Goal: Use online tool/utility: Utilize a website feature to perform a specific function

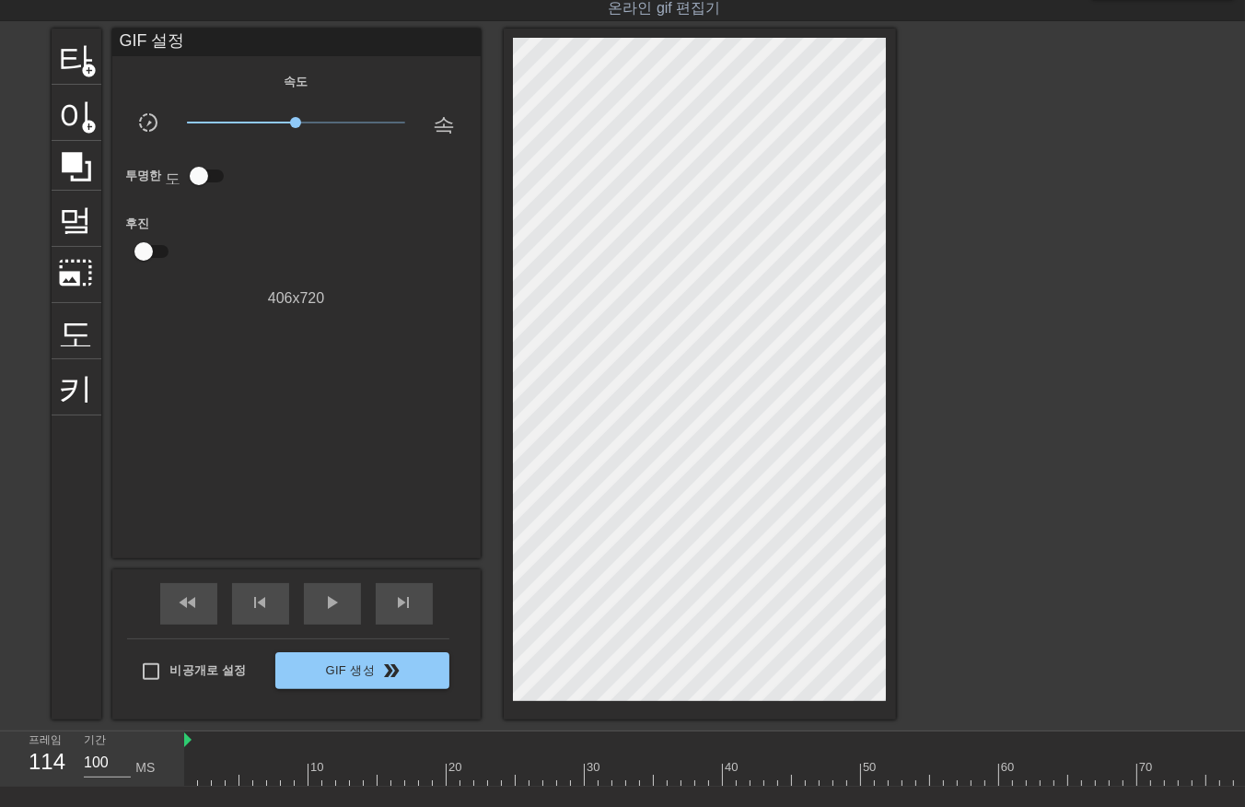
scroll to position [0, 519]
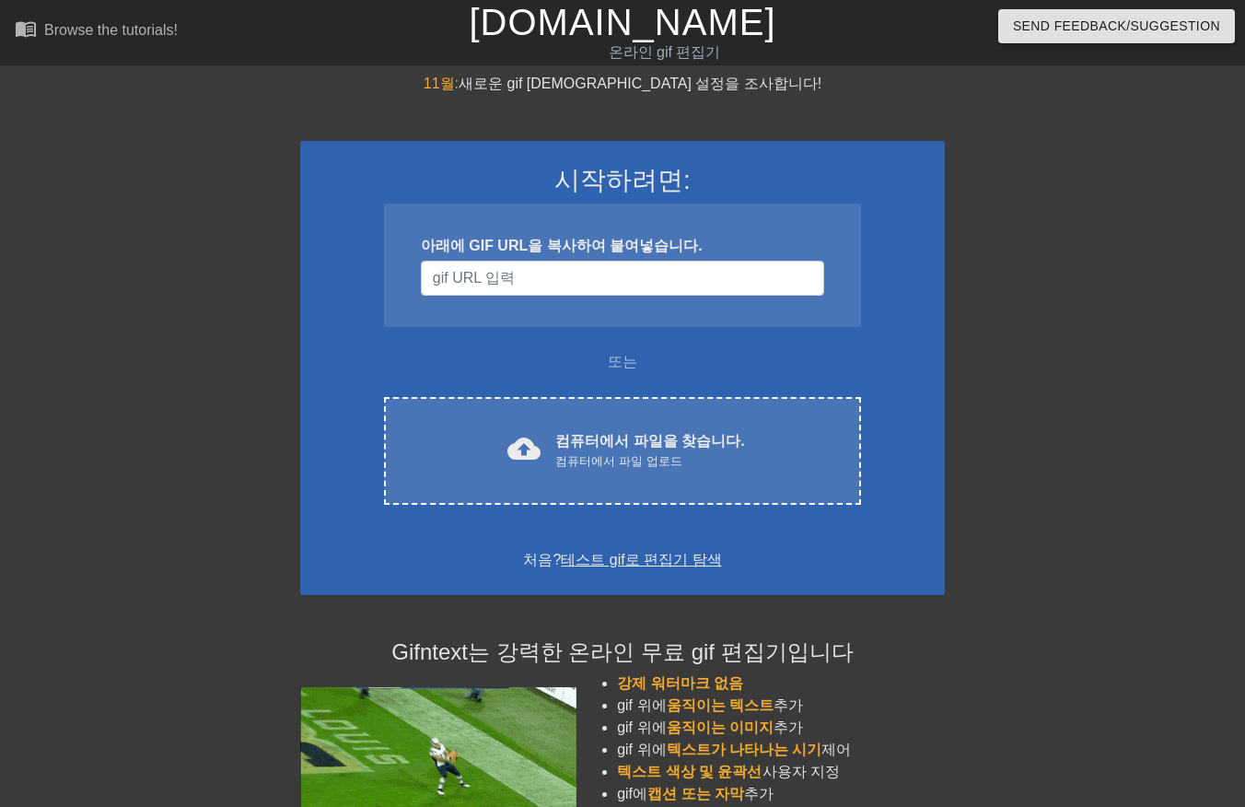
scroll to position [44, 0]
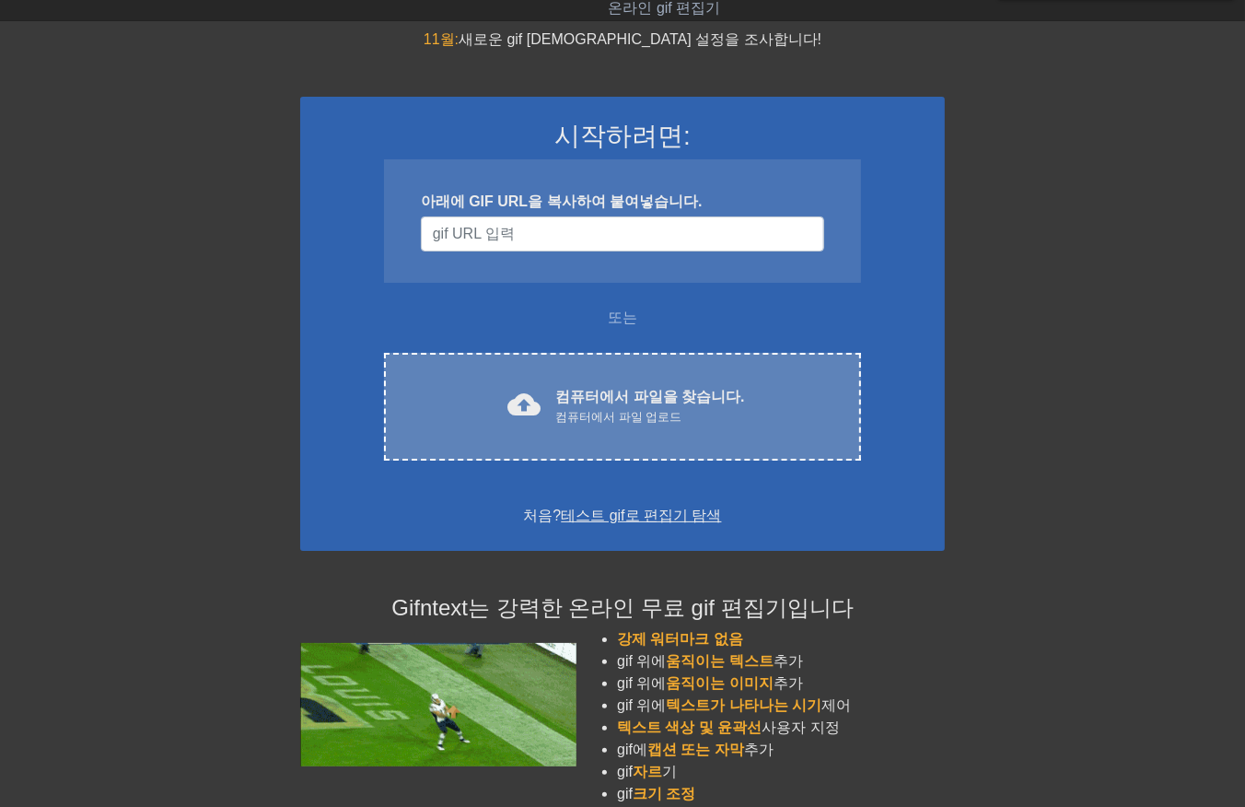
click at [630, 390] on font "컴퓨터에서 파일을 찾습니다." at bounding box center [649, 397] width 189 height 16
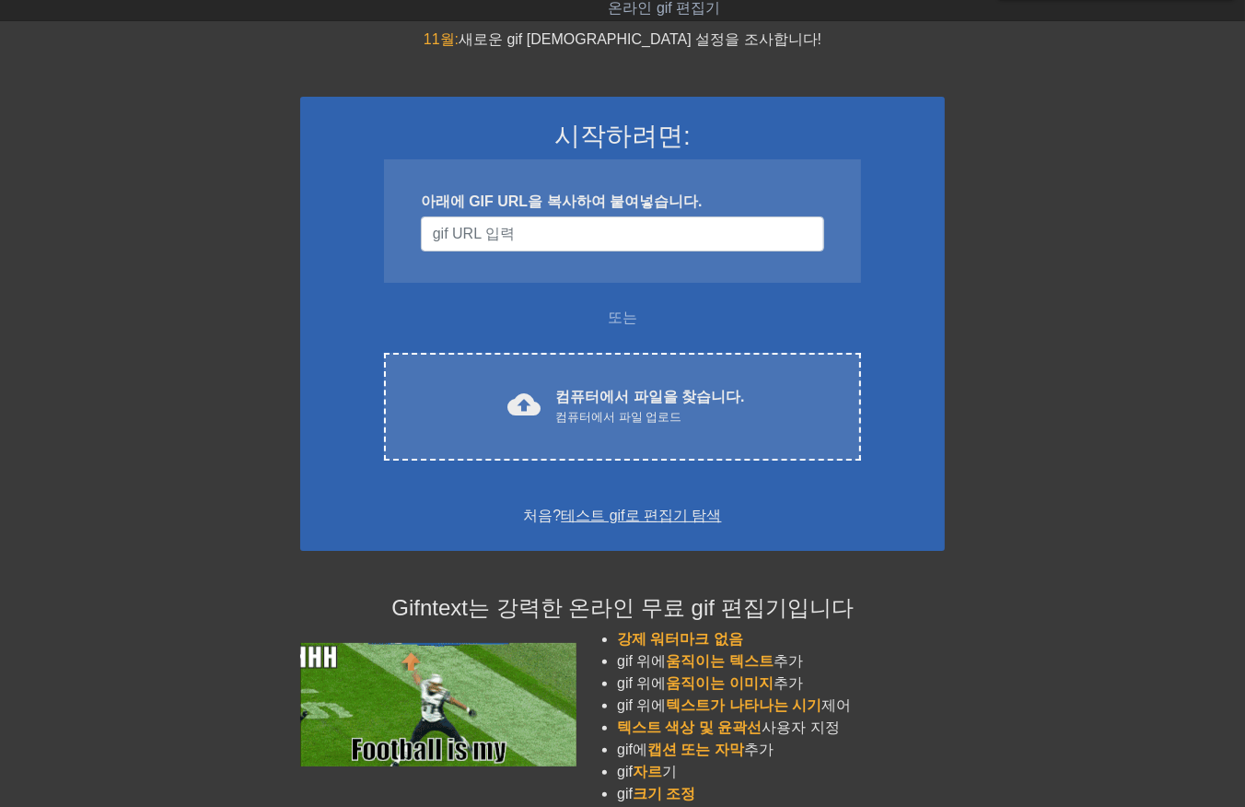
scroll to position [0, 0]
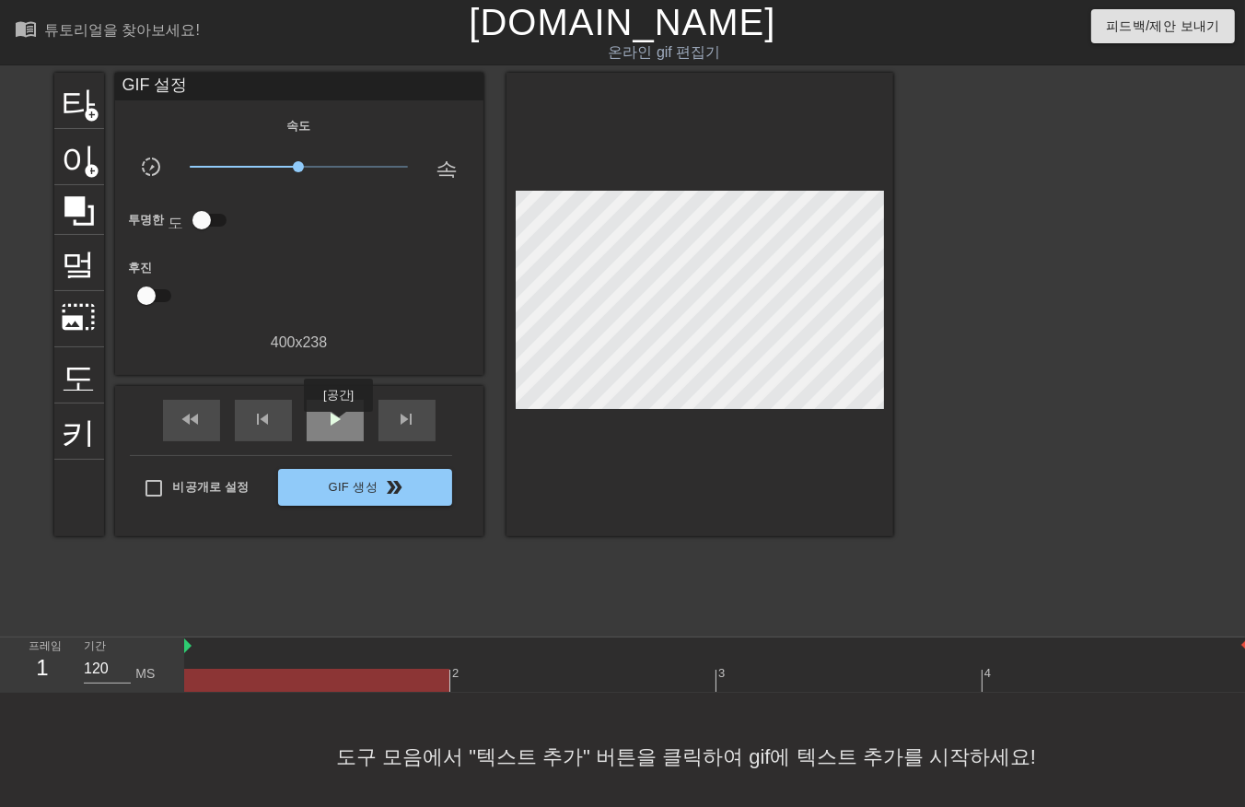
click at [338, 425] on span "play_arrow" at bounding box center [335, 419] width 22 height 22
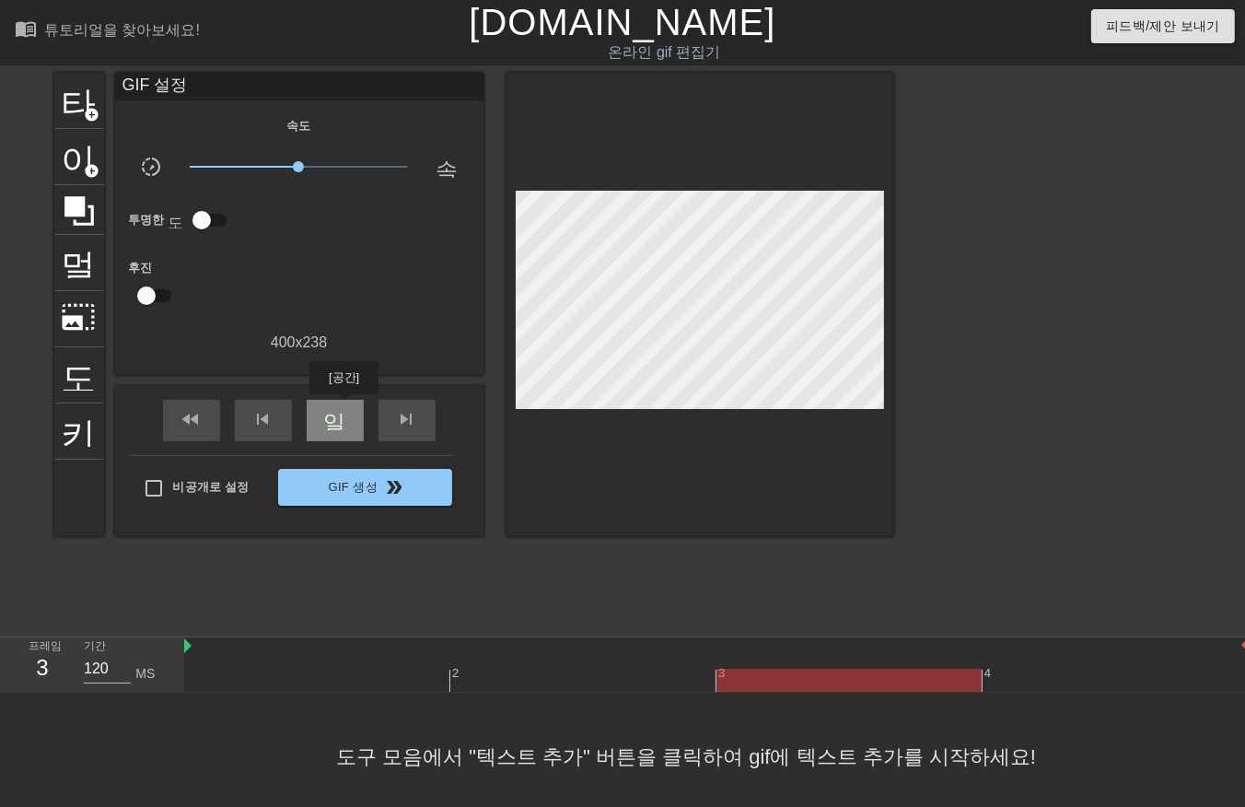
click at [344, 408] on span "일시 중지" at bounding box center [335, 419] width 22 height 22
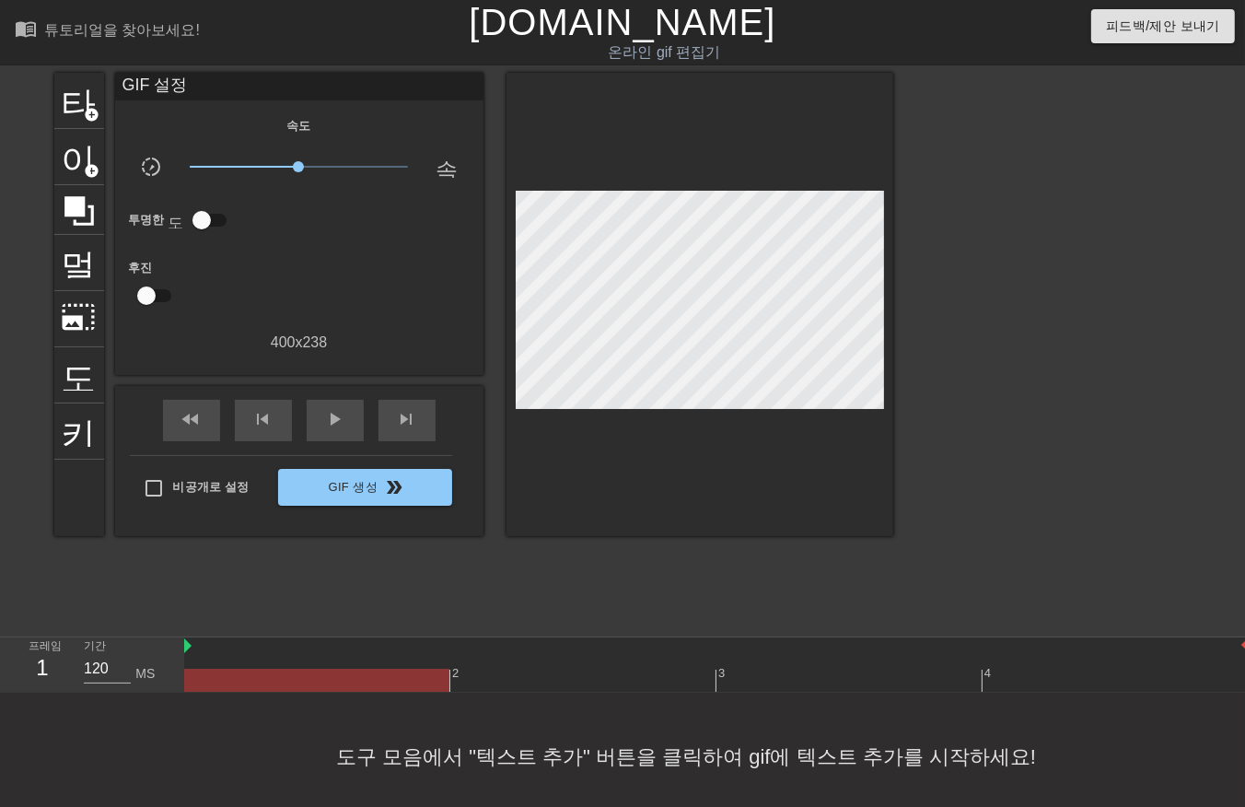
click at [896, 295] on div "타이틀 add_circle 이미지 add_circle 멀떠구니 photo_size_select_large 도움말 키보드 GIF 설정 속도 sl…" at bounding box center [622, 349] width 1245 height 553
click at [265, 679] on div at bounding box center [316, 680] width 265 height 23
drag, startPoint x: 569, startPoint y: 674, endPoint x: 647, endPoint y: 673, distance: 77.4
click at [572, 674] on div at bounding box center [716, 680] width 1065 height 23
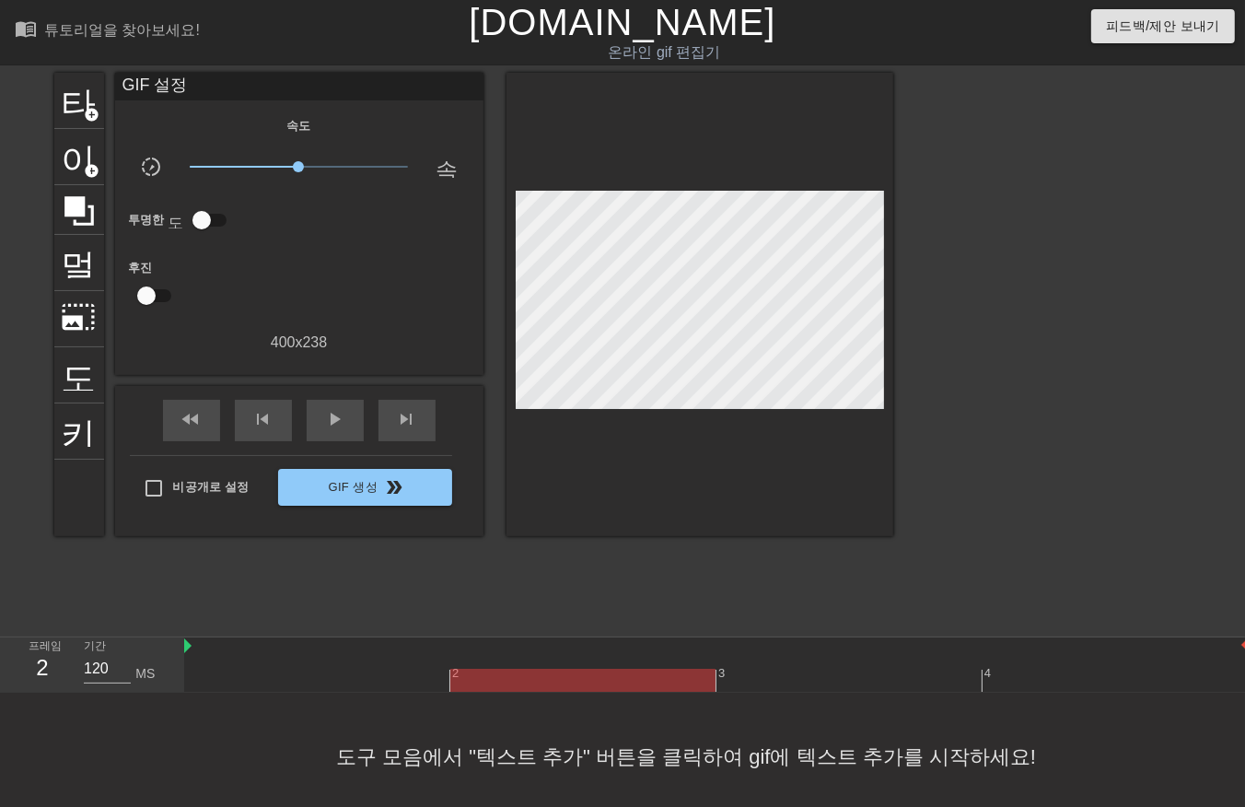
click at [802, 683] on div at bounding box center [716, 680] width 1065 height 23
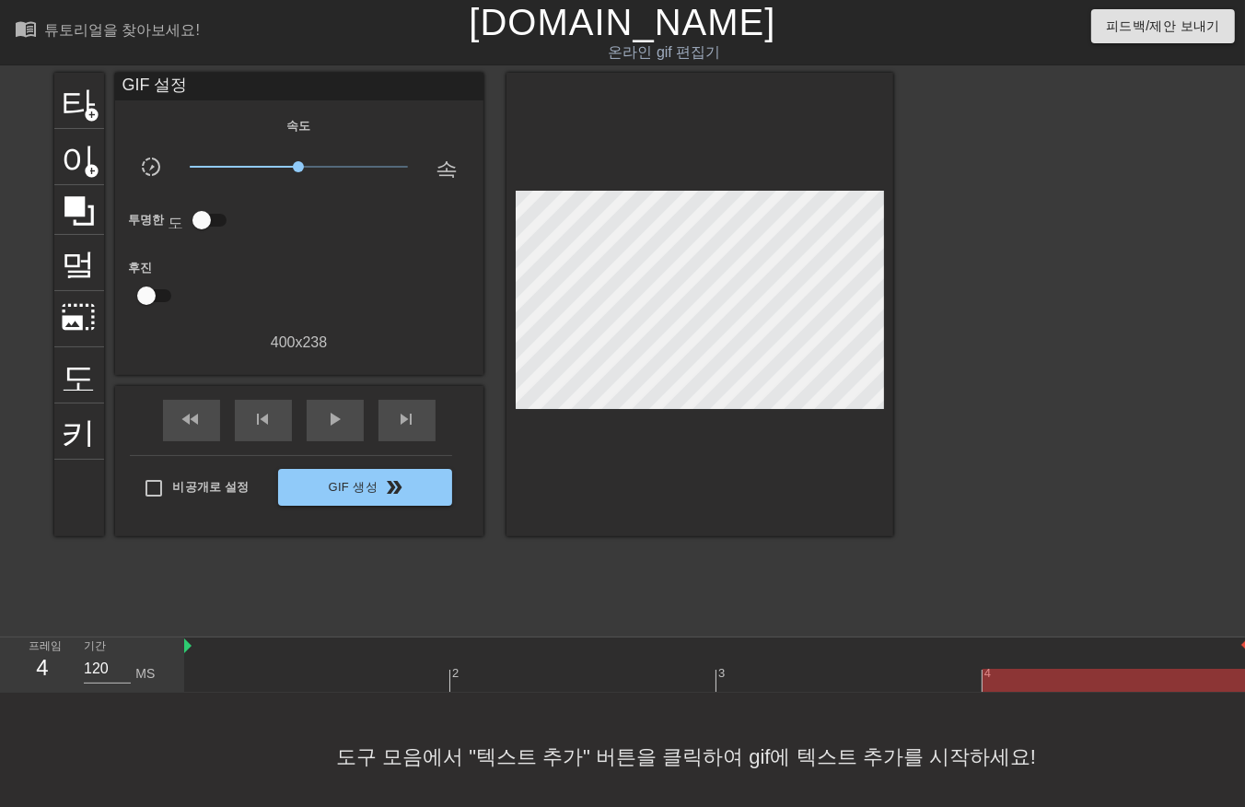
click at [1066, 680] on div at bounding box center [716, 680] width 1065 height 23
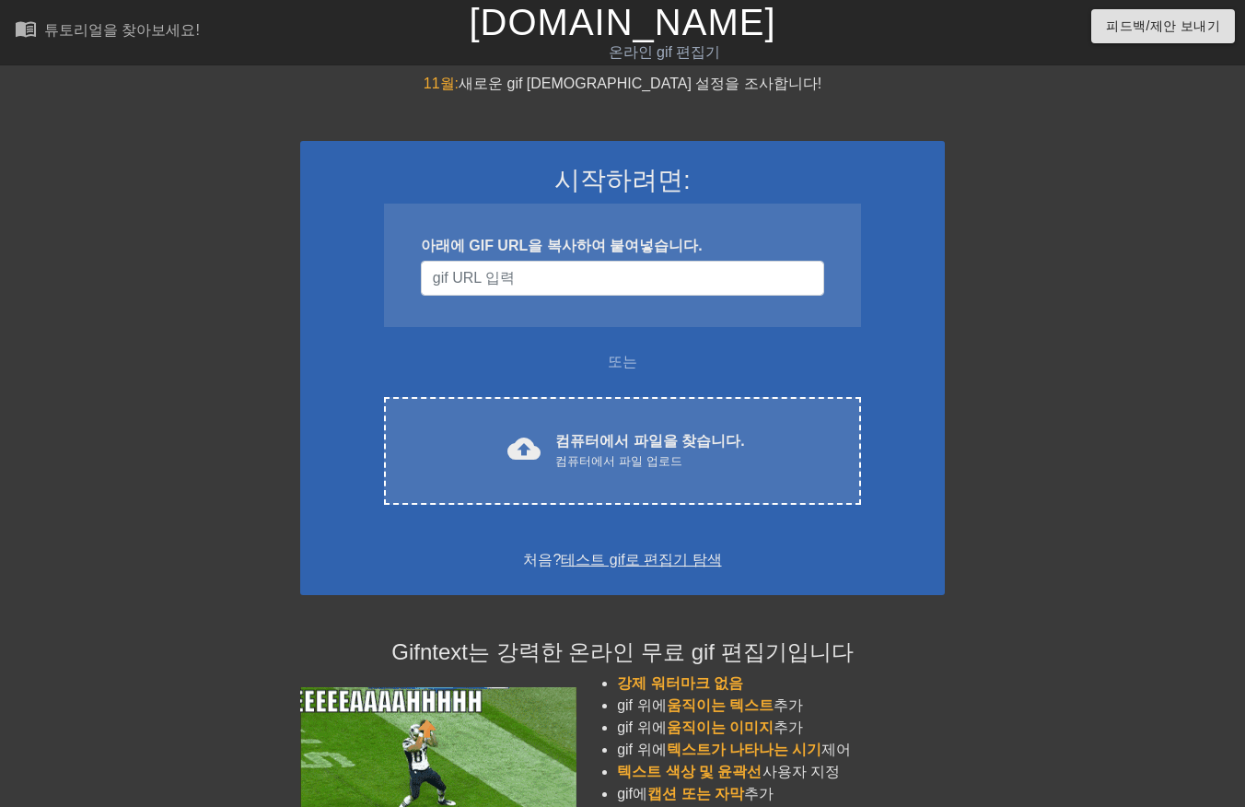
scroll to position [1, 14]
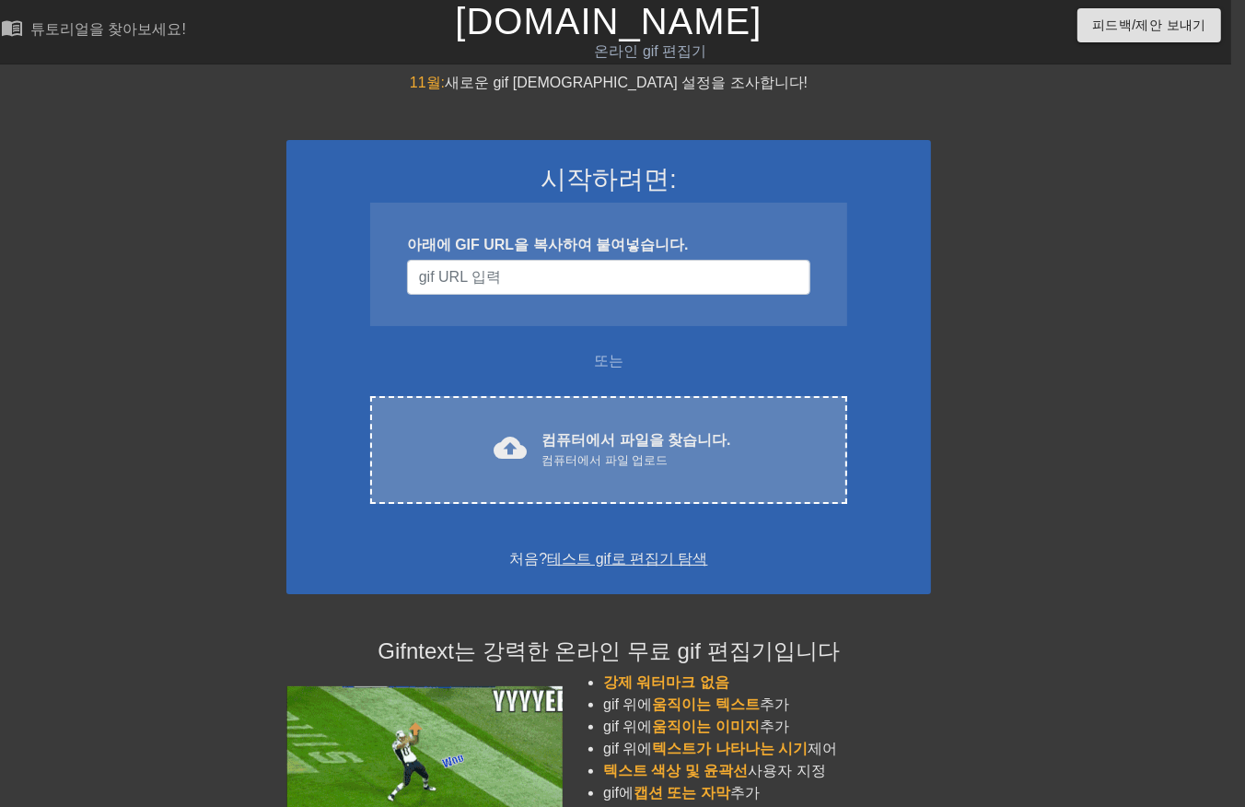
click at [613, 454] on div "컴퓨터에서 파일 업로드" at bounding box center [636, 460] width 189 height 18
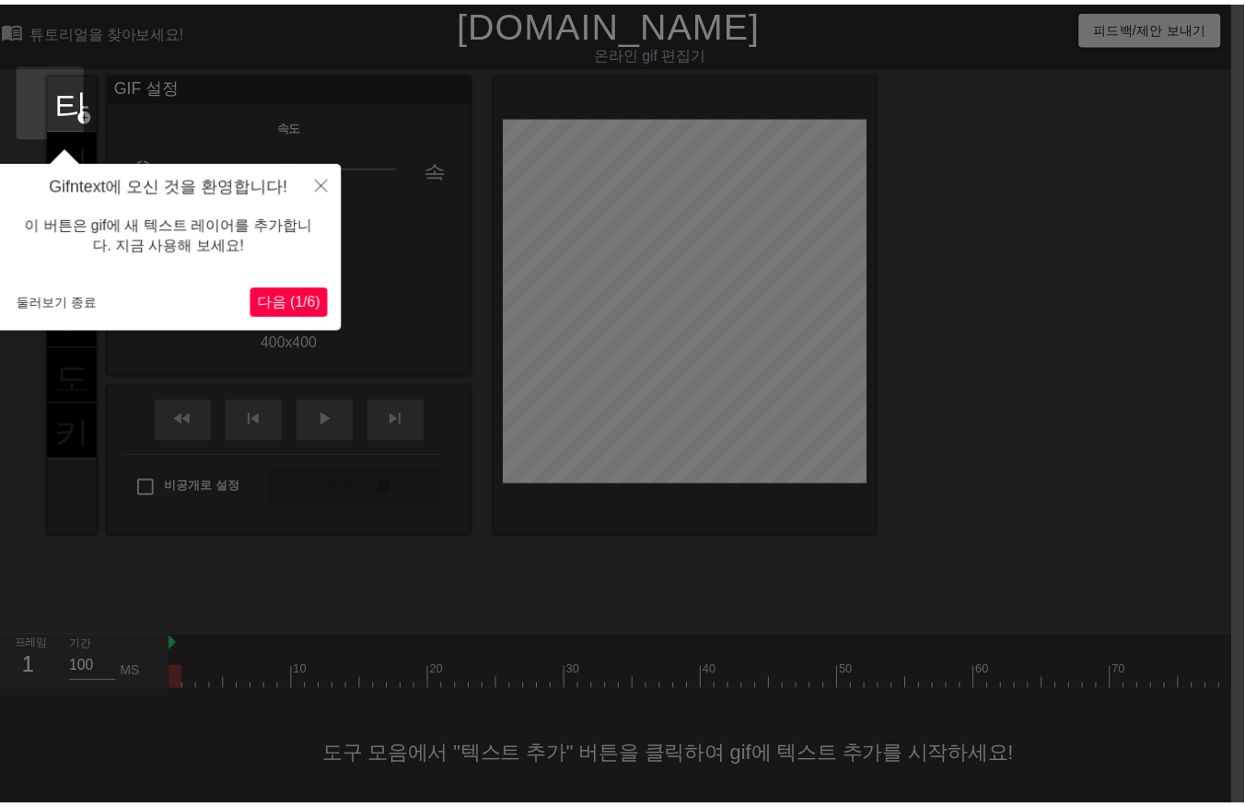
scroll to position [29, 14]
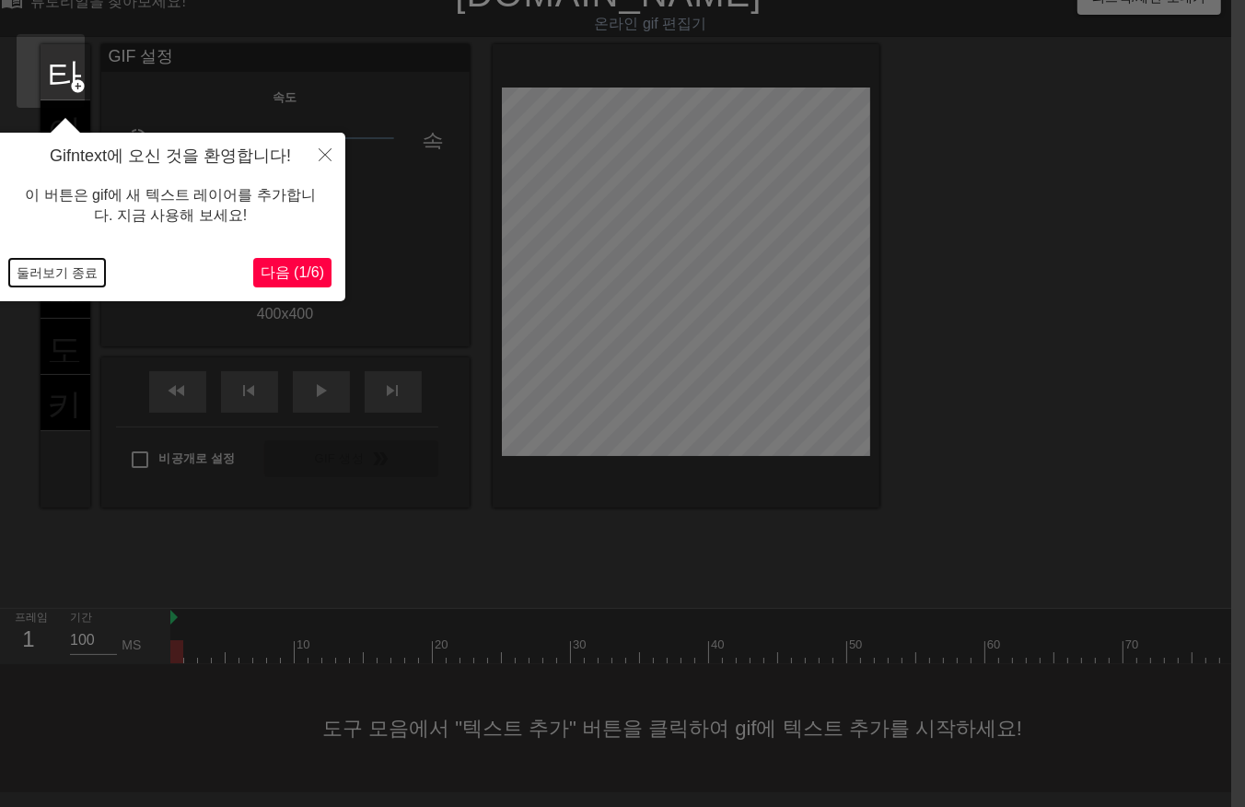
click at [69, 274] on button "둘러보기 종료" at bounding box center [57, 273] width 96 height 28
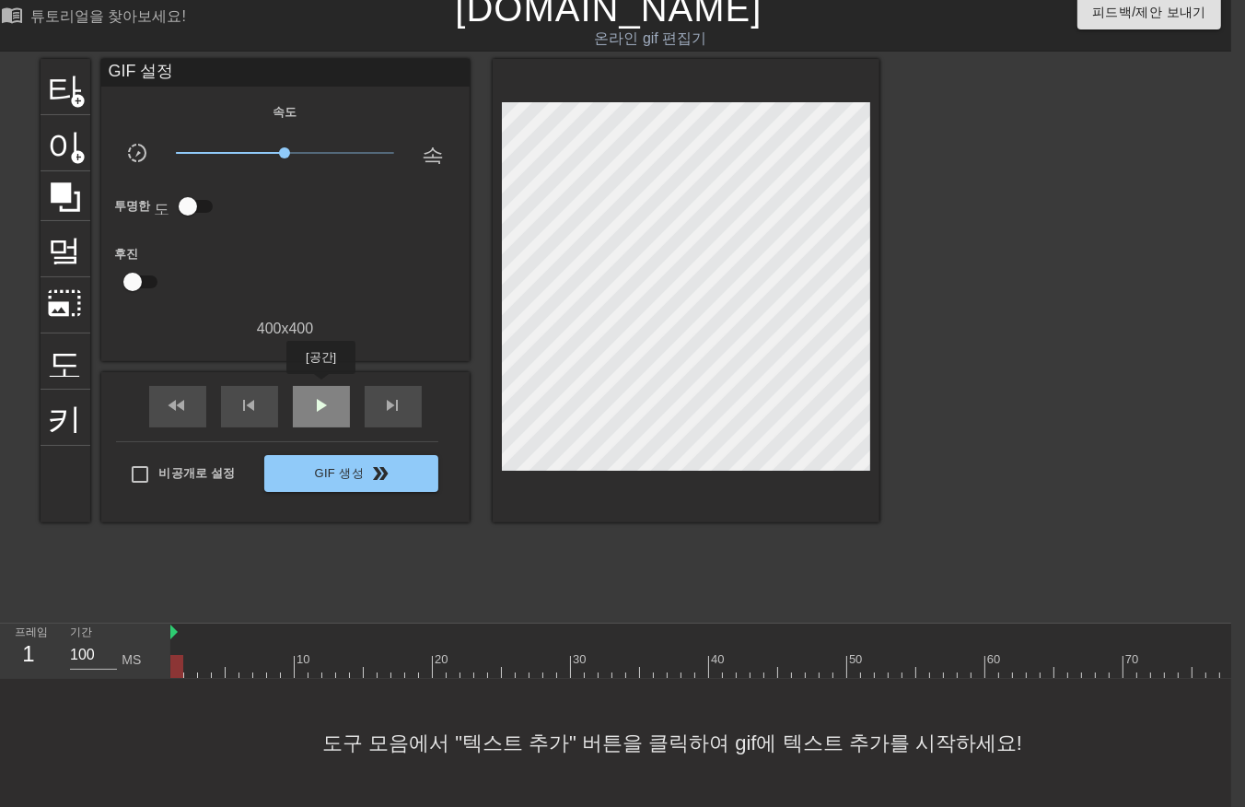
drag, startPoint x: 321, startPoint y: 387, endPoint x: 321, endPoint y: 402, distance: 15.7
click at [321, 394] on span "play_arrow" at bounding box center [321, 405] width 22 height 22
click at [310, 400] on span "일시 중지" at bounding box center [321, 405] width 22 height 22
drag, startPoint x: 169, startPoint y: 647, endPoint x: 168, endPoint y: 656, distance: 9.4
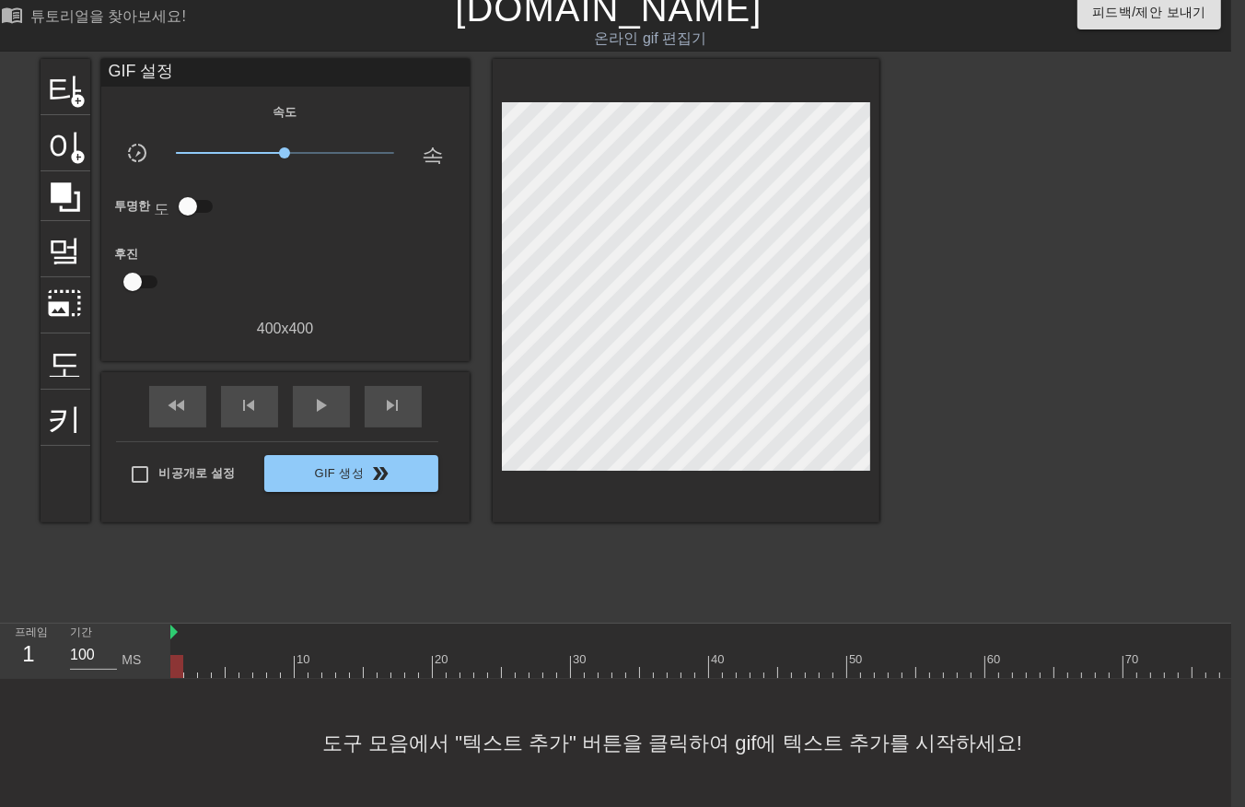
click at [168, 652] on div "프레임 1 기간 100 MS 10 20 30 40 50 60 70 80 90 100 110 120 130 140 150" at bounding box center [608, 651] width 1245 height 55
click at [182, 655] on div at bounding box center [1206, 666] width 2072 height 23
click at [186, 655] on div at bounding box center [1206, 666] width 2072 height 23
click at [200, 655] on div at bounding box center [1206, 666] width 2072 height 23
click at [215, 655] on div at bounding box center [1206, 666] width 2072 height 23
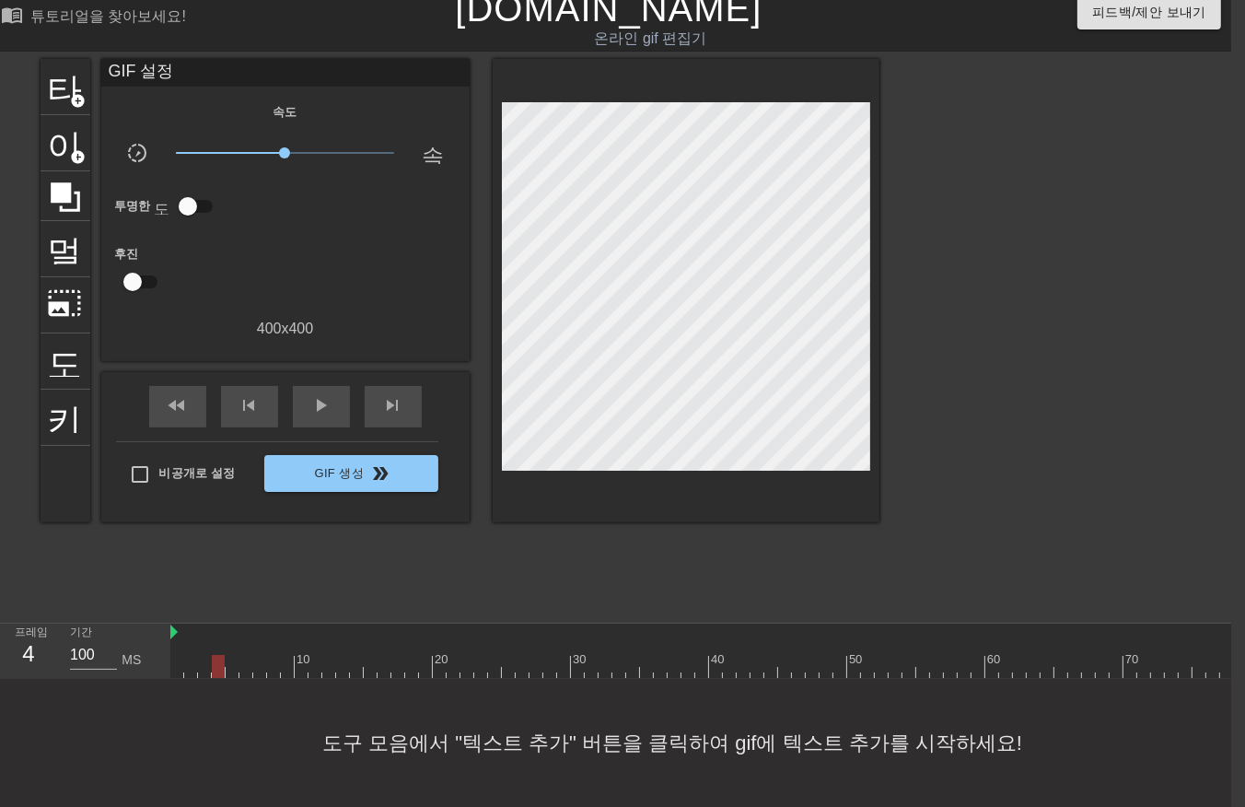
click at [227, 656] on div at bounding box center [1206, 666] width 2072 height 23
drag, startPoint x: 241, startPoint y: 654, endPoint x: 256, endPoint y: 657, distance: 15.0
click at [241, 656] on div at bounding box center [1206, 666] width 2072 height 23
click at [253, 657] on div at bounding box center [1206, 666] width 2072 height 23
drag, startPoint x: 269, startPoint y: 650, endPoint x: 279, endPoint y: 661, distance: 15.0
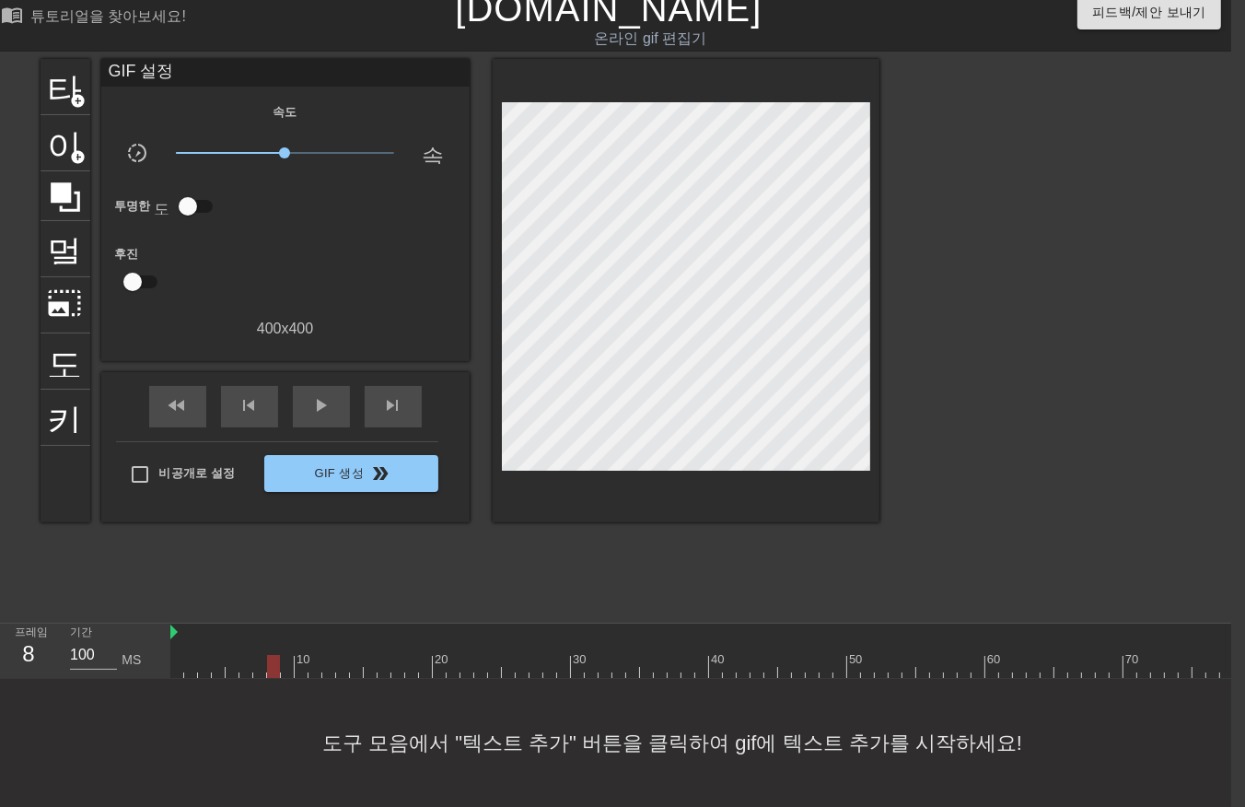
click at [268, 655] on div at bounding box center [1206, 666] width 2072 height 23
click at [284, 655] on div at bounding box center [1206, 666] width 2072 height 23
click at [297, 655] on div at bounding box center [1206, 666] width 2072 height 23
click at [309, 655] on div at bounding box center [1206, 666] width 2072 height 23
click at [321, 657] on div at bounding box center [1206, 666] width 2072 height 23
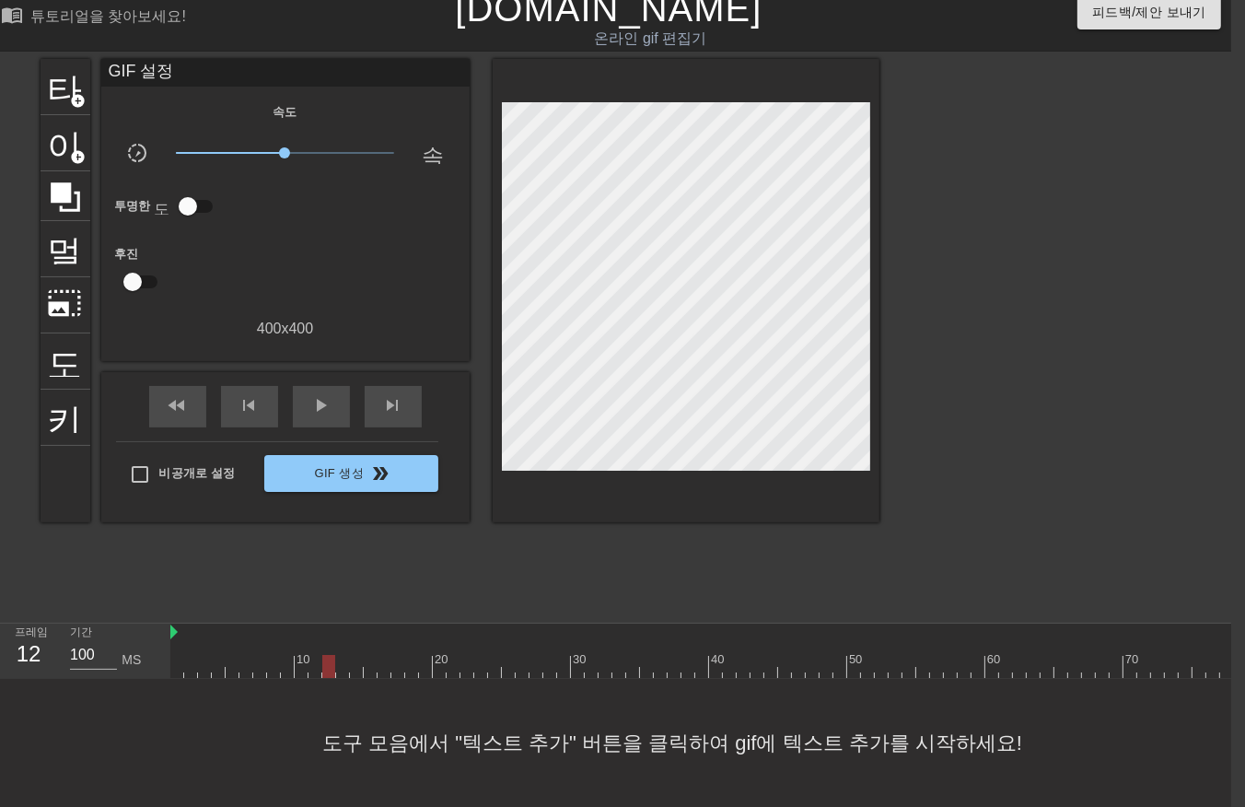
click at [341, 656] on div at bounding box center [1206, 666] width 2072 height 23
click at [348, 661] on div at bounding box center [1206, 666] width 2072 height 23
drag, startPoint x: 362, startPoint y: 651, endPoint x: 365, endPoint y: 660, distance: 9.6
click at [361, 656] on div at bounding box center [356, 666] width 13 height 23
drag, startPoint x: 367, startPoint y: 652, endPoint x: 365, endPoint y: 663, distance: 11.2
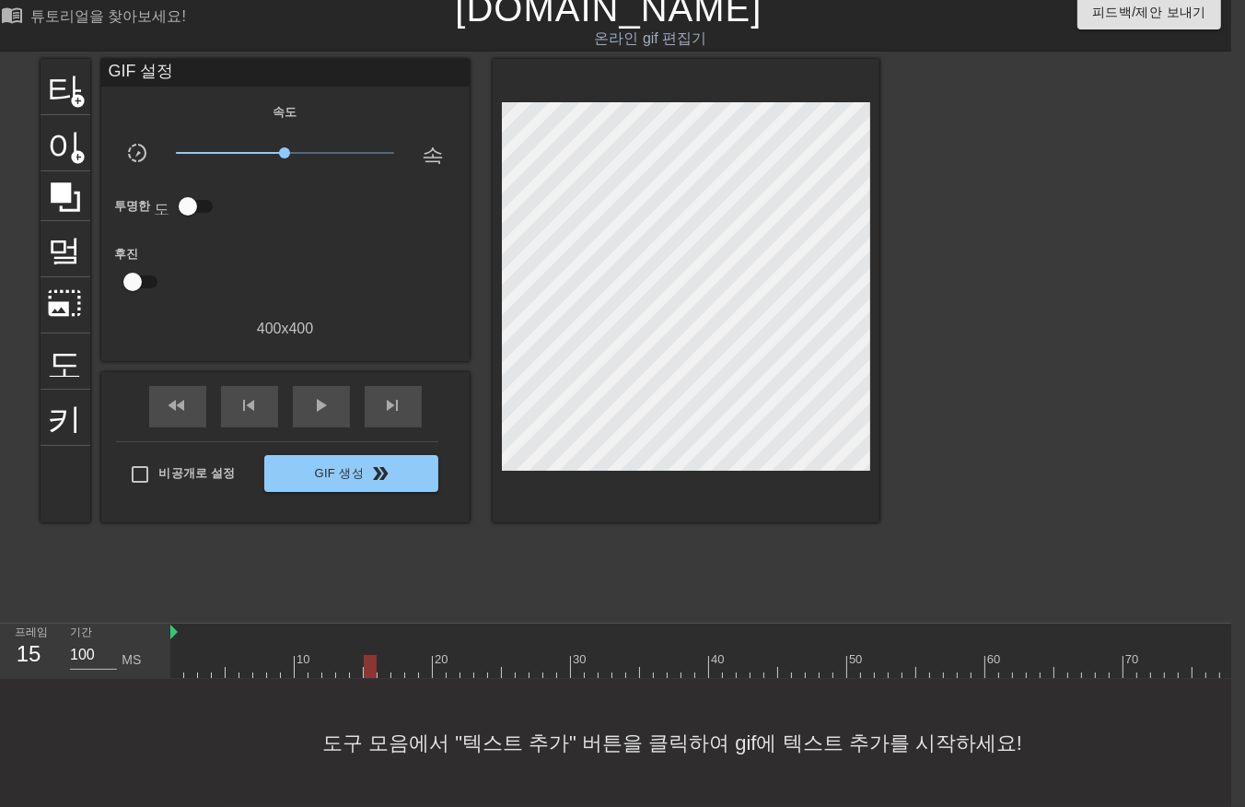
click at [364, 663] on div "10 20 30 40 50 60 70 80 90 100 110 120 130 140 150" at bounding box center [1206, 651] width 2072 height 55
click at [379, 655] on div at bounding box center [1206, 666] width 2072 height 23
drag, startPoint x: 391, startPoint y: 650, endPoint x: 400, endPoint y: 667, distance: 19.0
click at [391, 659] on div at bounding box center [1206, 666] width 2072 height 23
click at [405, 657] on div at bounding box center [1206, 666] width 2072 height 23
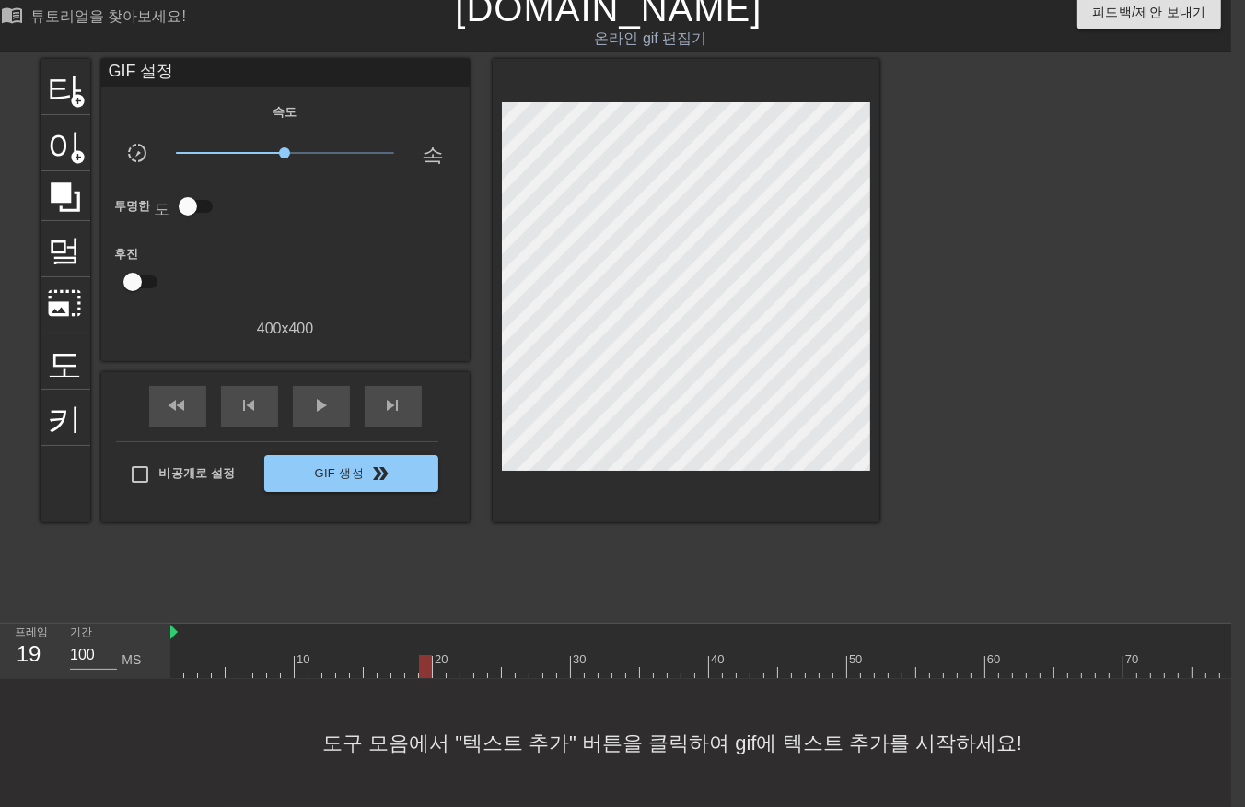
click at [420, 655] on div at bounding box center [1206, 666] width 2072 height 23
drag, startPoint x: 433, startPoint y: 650, endPoint x: 445, endPoint y: 666, distance: 19.7
click at [435, 658] on div at bounding box center [1206, 666] width 2072 height 23
click at [448, 659] on div at bounding box center [1206, 666] width 2072 height 23
drag, startPoint x: 464, startPoint y: 650, endPoint x: 477, endPoint y: 659, distance: 15.8
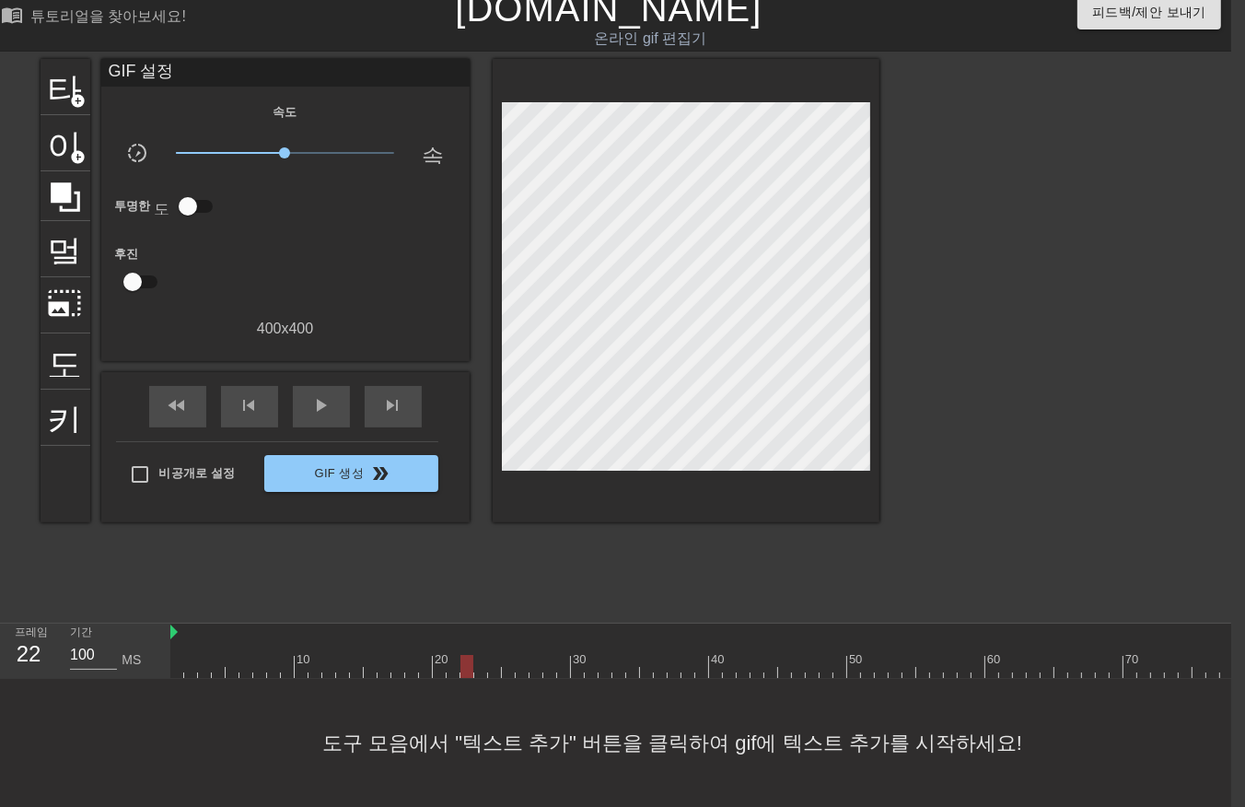
click at [465, 655] on div at bounding box center [1206, 666] width 2072 height 23
click at [473, 658] on div at bounding box center [1206, 666] width 2072 height 23
click at [489, 655] on div at bounding box center [1206, 666] width 2072 height 23
click at [505, 655] on div at bounding box center [1206, 666] width 2072 height 23
click at [520, 657] on div at bounding box center [1206, 666] width 2072 height 23
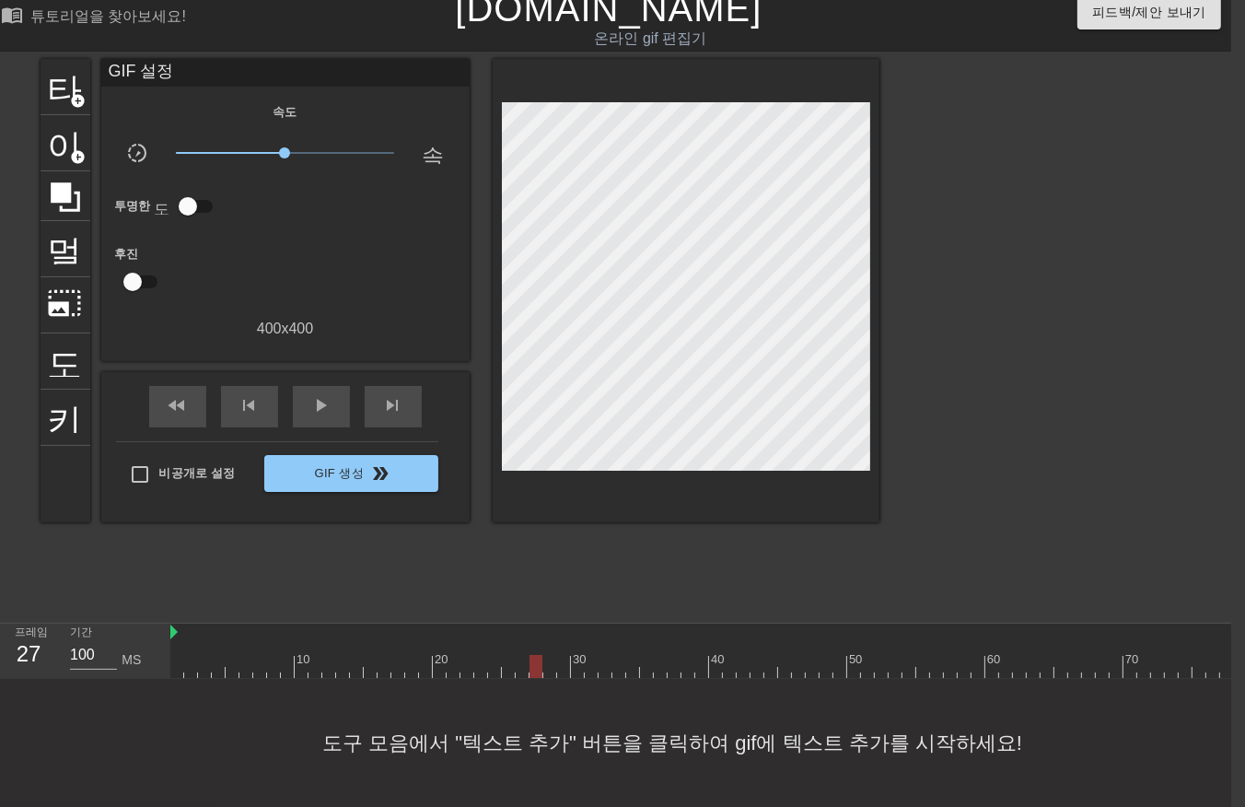
click at [534, 655] on div at bounding box center [1206, 666] width 2072 height 23
click at [546, 655] on div at bounding box center [1206, 666] width 2072 height 23
click at [557, 656] on div at bounding box center [1206, 666] width 2072 height 23
click at [574, 655] on div at bounding box center [1206, 666] width 2072 height 23
drag, startPoint x: 574, startPoint y: 655, endPoint x: 0, endPoint y: 680, distance: 574.3
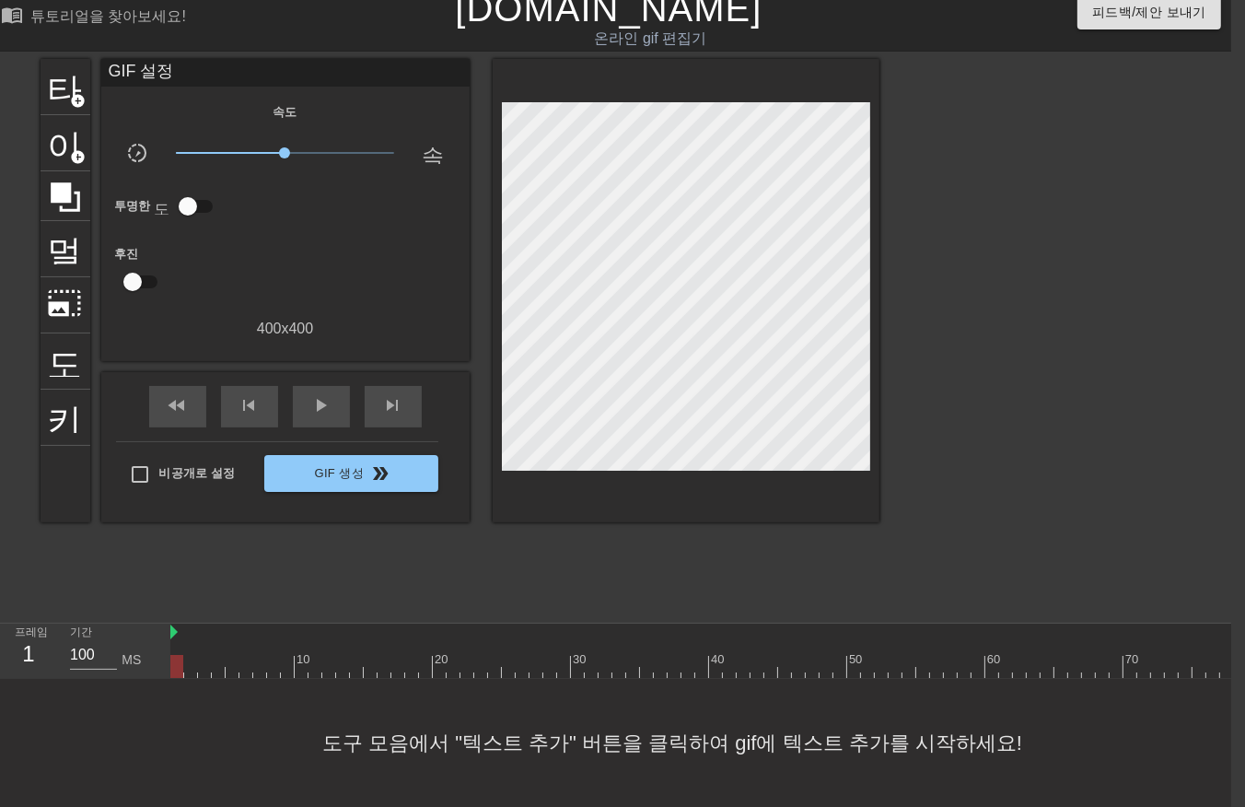
click at [0, 697] on html "menu_book 튜토리얼을 찾아보세요! Gifntext.com 온라인 gif 편집기 피드백/제안 보내기 타이틀 add_circle 이미지 a…" at bounding box center [608, 396] width 1245 height 821
